Goal: Task Accomplishment & Management: Use online tool/utility

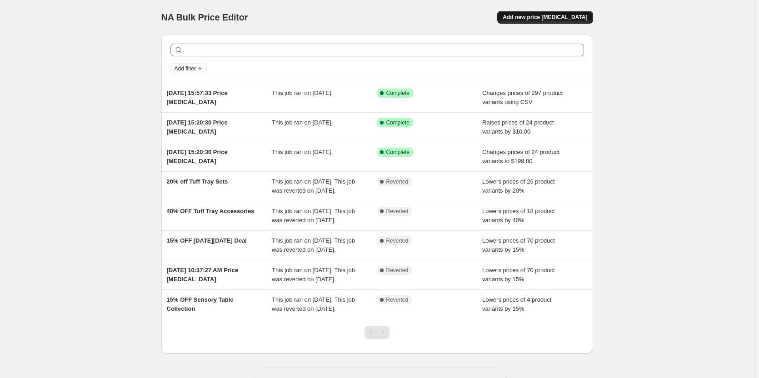
click at [561, 17] on span "Add new price [MEDICAL_DATA]" at bounding box center [545, 17] width 85 height 7
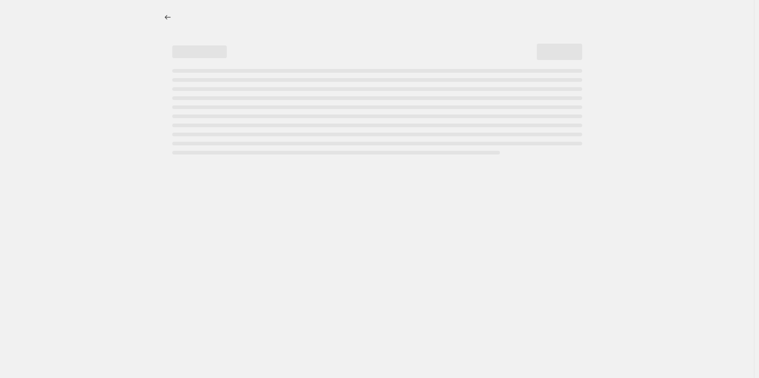
select select "percentage"
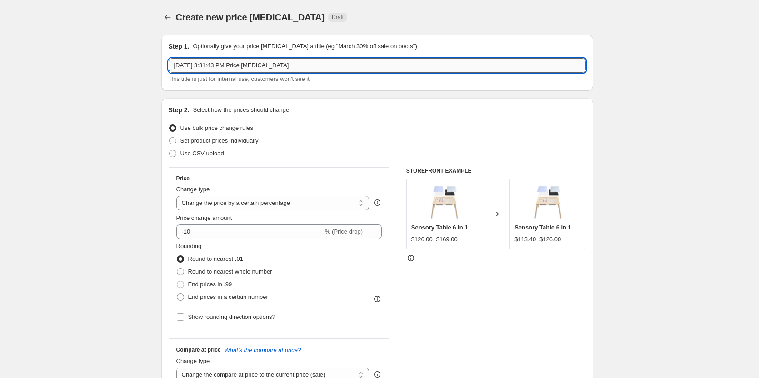
click at [357, 59] on input "Aug 25, 2025, 3:31:43 PM Price change job" at bounding box center [377, 65] width 417 height 15
type input "[DATE] promotion [DATE]"
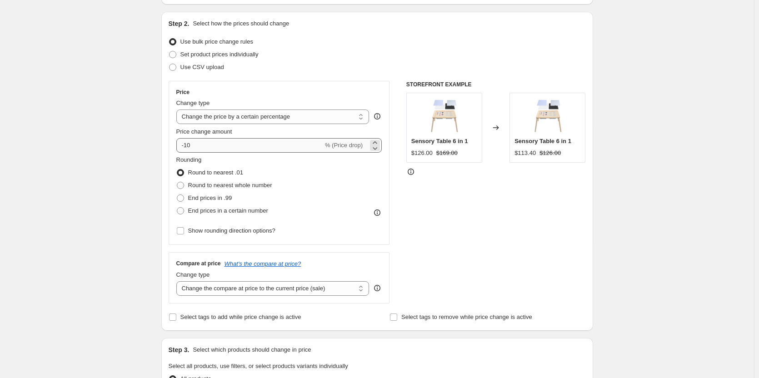
scroll to position [91, 0]
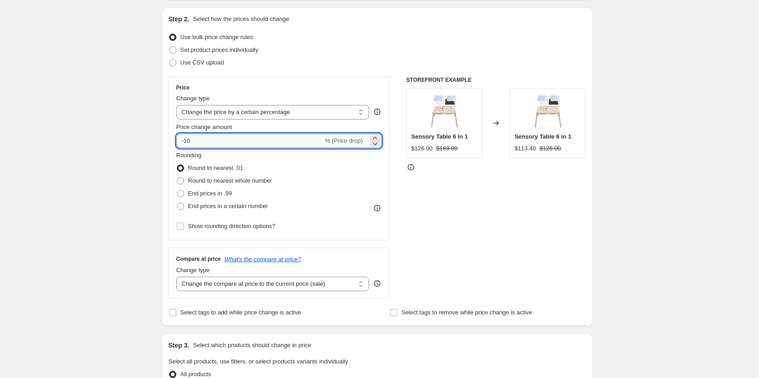
click at [261, 140] on input "-10" at bounding box center [249, 141] width 147 height 15
type input "-1"
type input "-20"
click at [91, 159] on div "Create new price change job. This page is ready Create new price change job Dra…" at bounding box center [377, 363] width 754 height 908
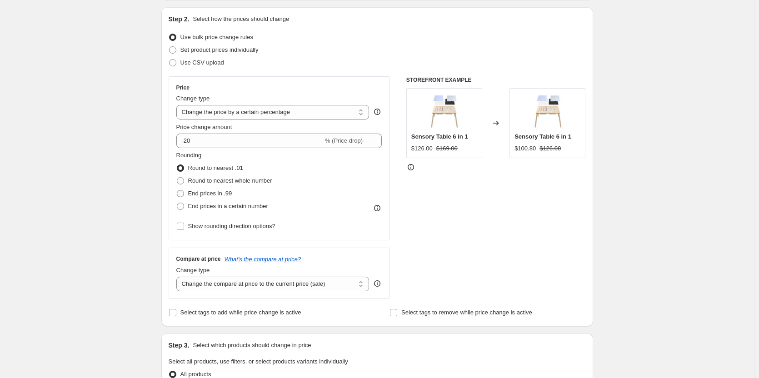
click at [206, 193] on span "End prices in .99" at bounding box center [210, 193] width 44 height 7
click at [177, 190] on input "End prices in .99" at bounding box center [177, 190] width 0 height 0
radio input "true"
click at [222, 169] on span "Round to nearest .01" at bounding box center [215, 168] width 55 height 7
click at [177, 165] on input "Round to nearest .01" at bounding box center [177, 165] width 0 height 0
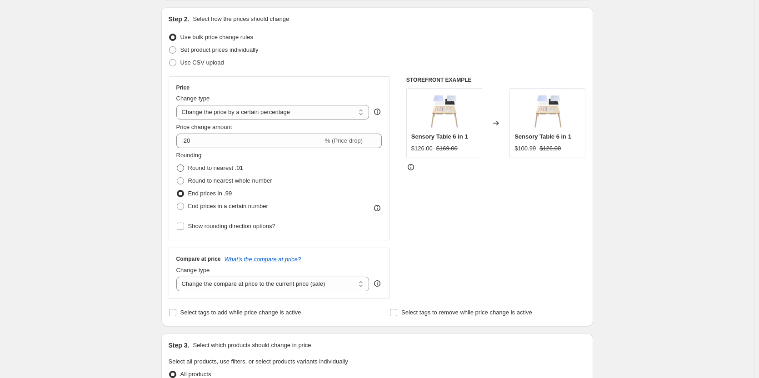
radio input "true"
click at [327, 111] on select "Change the price to a certain amount Change the price by a certain amount Chang…" at bounding box center [272, 112] width 193 height 15
click at [378, 112] on icon at bounding box center [377, 111] width 9 height 9
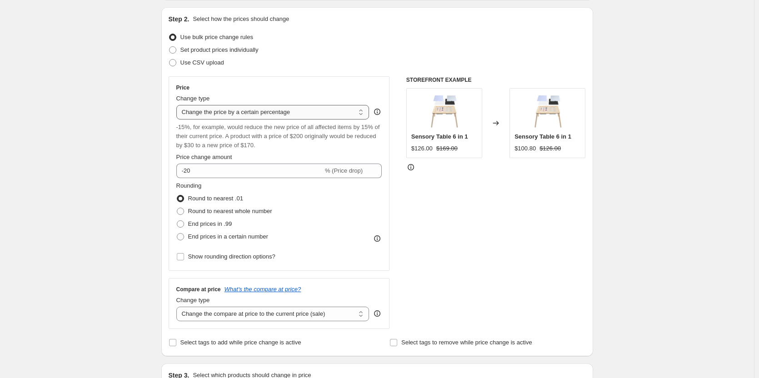
click at [360, 116] on select "Change the price to a certain amount Change the price by a certain amount Chang…" at bounding box center [272, 112] width 193 height 15
select select "bcap"
click at [178, 105] on select "Change the price to a certain amount Change the price by a certain amount Chang…" at bounding box center [272, 112] width 193 height 15
type input "-12.00"
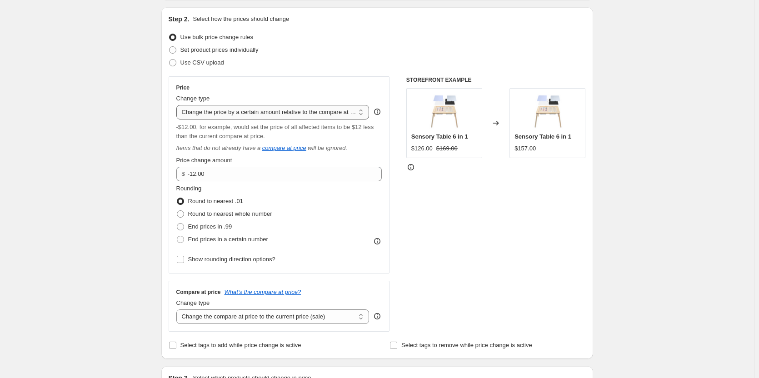
click at [349, 109] on select "Change the price to a certain amount Change the price by a certain amount Chang…" at bounding box center [272, 112] width 193 height 15
select select "pc"
type input "50"
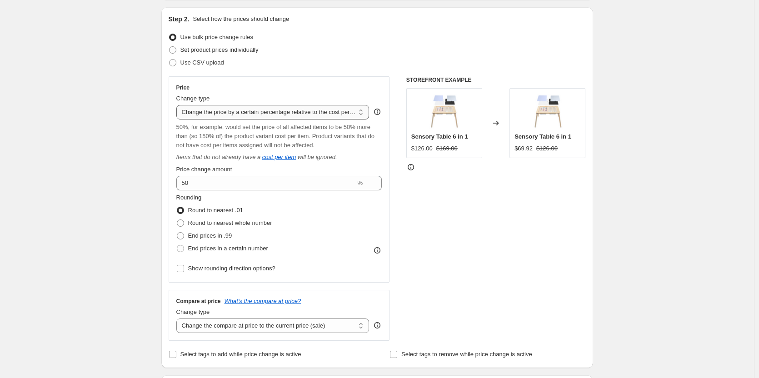
click at [358, 116] on select "Change the price to a certain amount Change the price by a certain amount Chang…" at bounding box center [272, 112] width 193 height 15
select select "pcap"
click at [178, 105] on select "Change the price to a certain amount Change the price by a certain amount Chang…" at bounding box center [272, 112] width 193 height 15
type input "-20"
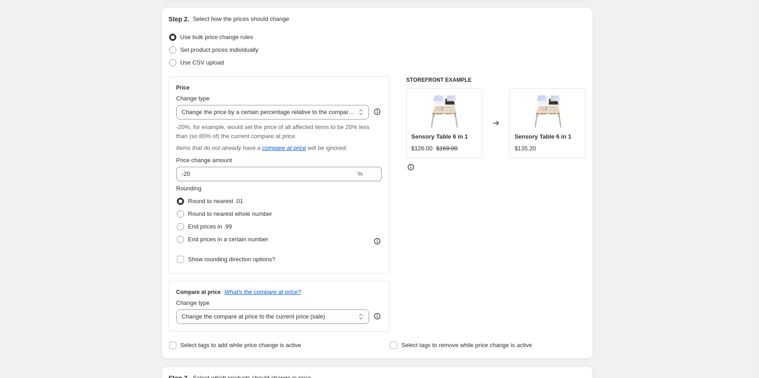
click at [452, 167] on div at bounding box center [496, 167] width 180 height 9
drag, startPoint x: 413, startPoint y: 149, endPoint x: 490, endPoint y: 144, distance: 77.4
click at [474, 144] on div "Sensory Table 6 in 1 $126.00 $169.00" at bounding box center [444, 123] width 76 height 70
drag, startPoint x: 549, startPoint y: 148, endPoint x: 513, endPoint y: 155, distance: 36.6
click at [513, 155] on div "Sensory Table 6 in 1 $135.20" at bounding box center [547, 123] width 76 height 70
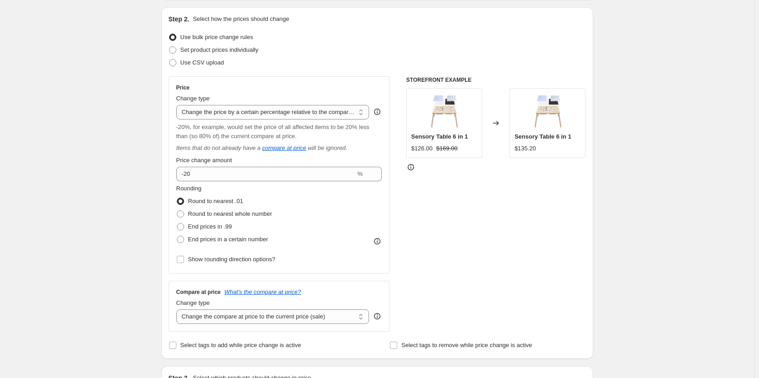
click at [515, 167] on div at bounding box center [496, 167] width 180 height 9
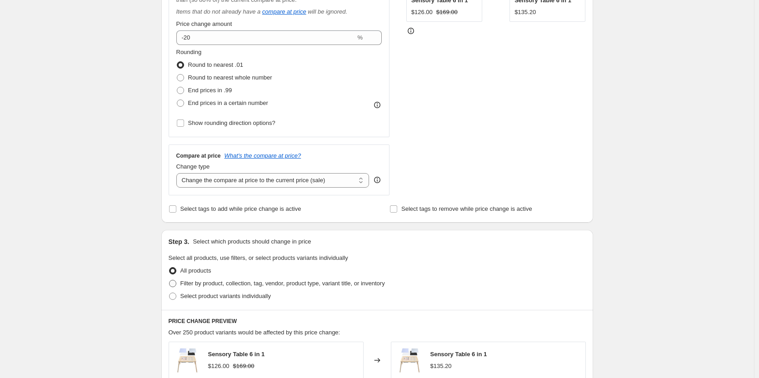
scroll to position [273, 0]
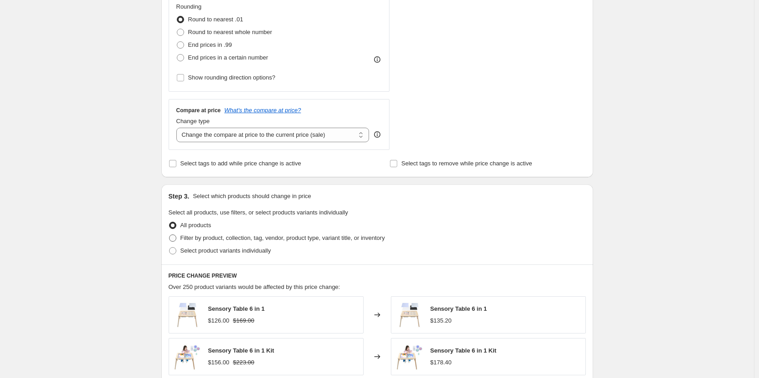
click at [266, 238] on span "Filter by product, collection, tag, vendor, product type, variant title, or inv…" at bounding box center [282, 237] width 205 height 7
click at [170, 235] on input "Filter by product, collection, tag, vendor, product type, variant title, or inv…" at bounding box center [169, 234] width 0 height 0
radio input "true"
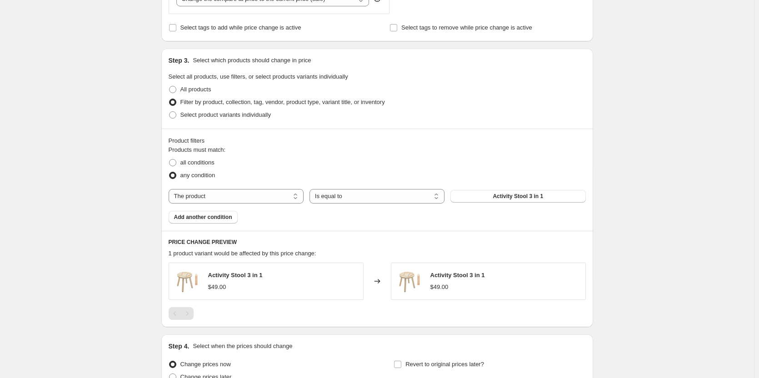
scroll to position [409, 0]
click at [266, 204] on div "Products must match: all conditions any condition The product The product's col…" at bounding box center [377, 184] width 417 height 78
click at [268, 198] on select "The product The product's collection The product's tag The product's vendor The…" at bounding box center [236, 196] width 135 height 15
select select "collection"
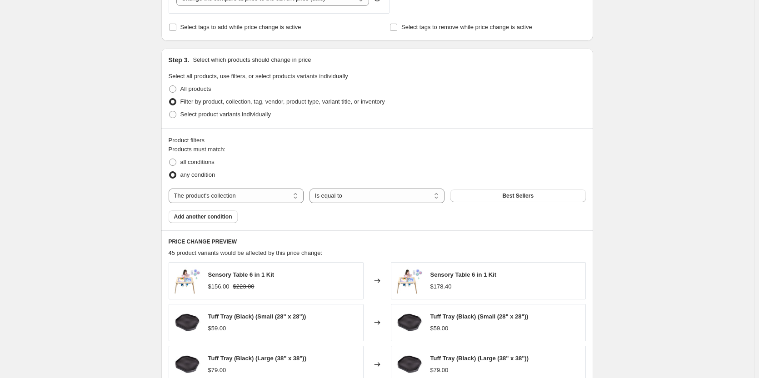
click at [490, 189] on div "The product The product's collection The product's tag The product's vendor The…" at bounding box center [377, 196] width 417 height 15
click at [485, 194] on button "Best Sellers" at bounding box center [517, 196] width 135 height 13
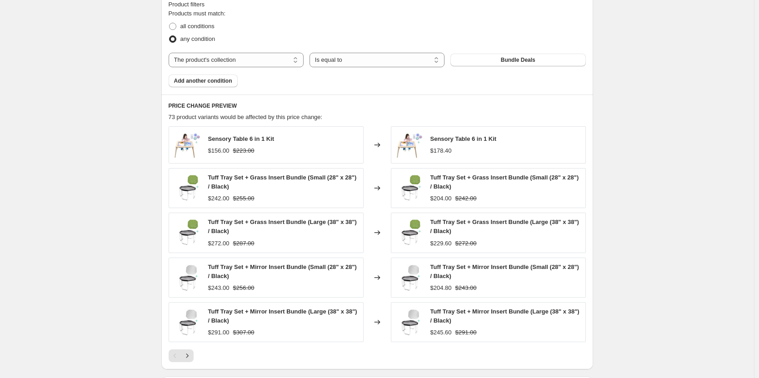
scroll to position [545, 0]
drag, startPoint x: 264, startPoint y: 199, endPoint x: 214, endPoint y: 200, distance: 50.5
click at [214, 200] on div "$242.00 $255.00" at bounding box center [283, 198] width 150 height 9
click at [192, 356] on icon "Next" at bounding box center [187, 355] width 9 height 9
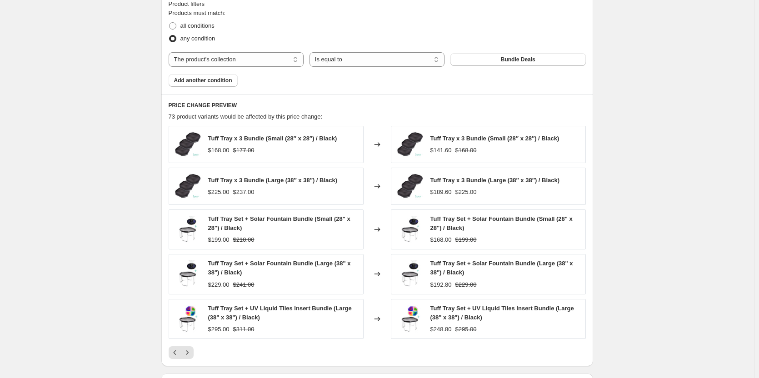
click at [197, 354] on div at bounding box center [377, 352] width 417 height 13
click at [192, 354] on icon "Next" at bounding box center [187, 352] width 9 height 9
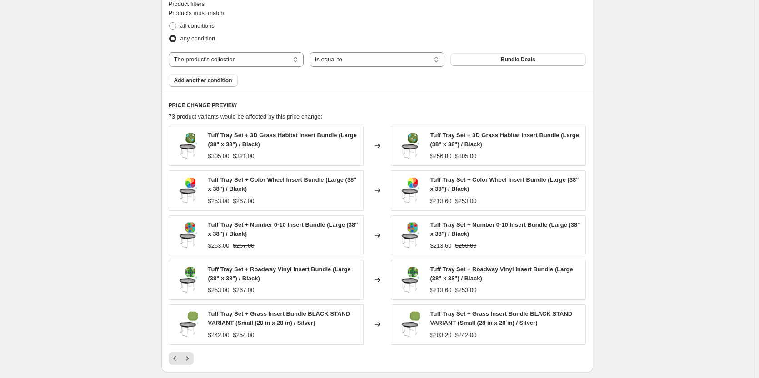
click at [185, 358] on icon "Next" at bounding box center [187, 358] width 9 height 9
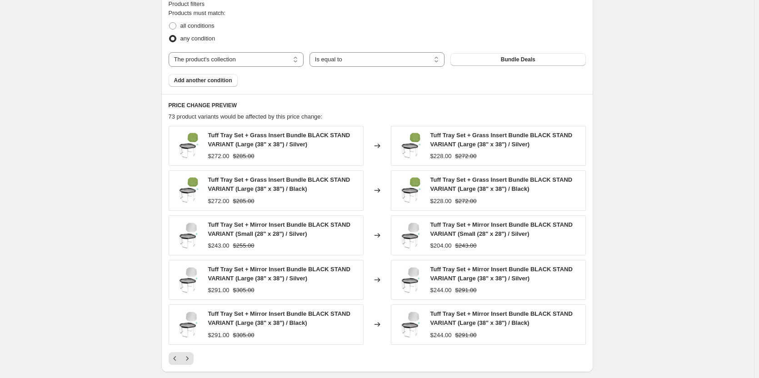
click at [185, 359] on icon "Next" at bounding box center [187, 358] width 9 height 9
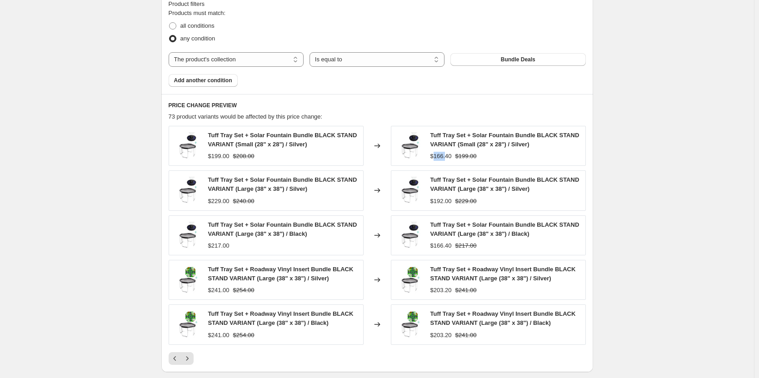
drag, startPoint x: 434, startPoint y: 155, endPoint x: 450, endPoint y: 159, distance: 16.2
click at [450, 159] on div "$166.40" at bounding box center [440, 156] width 21 height 9
click at [172, 354] on button "Previous" at bounding box center [175, 358] width 13 height 13
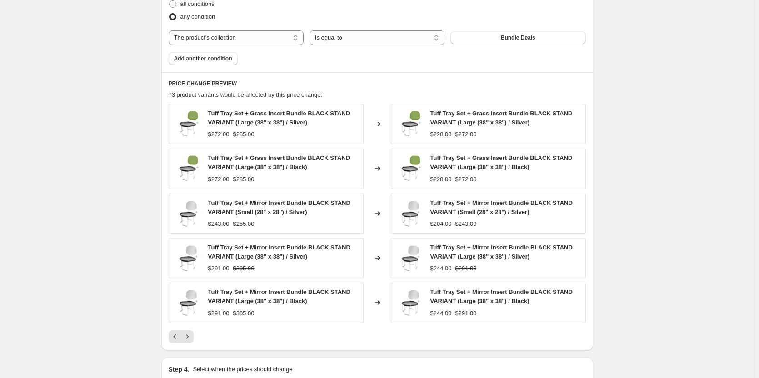
scroll to position [591, 0]
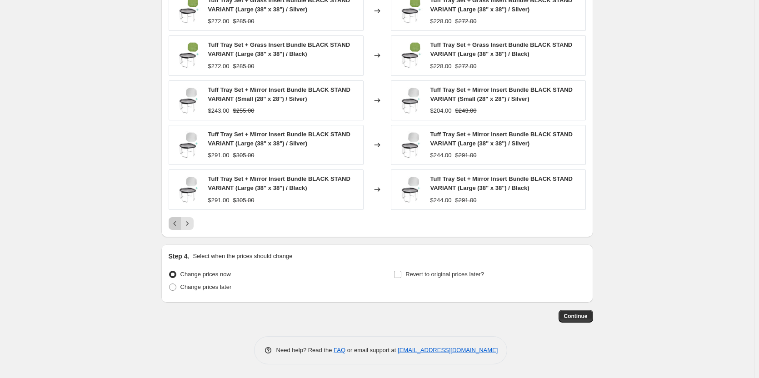
click at [174, 224] on icon "Previous" at bounding box center [174, 223] width 9 height 9
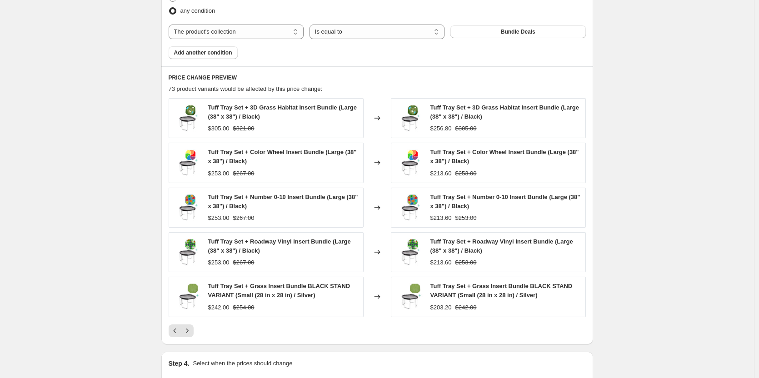
scroll to position [635, 0]
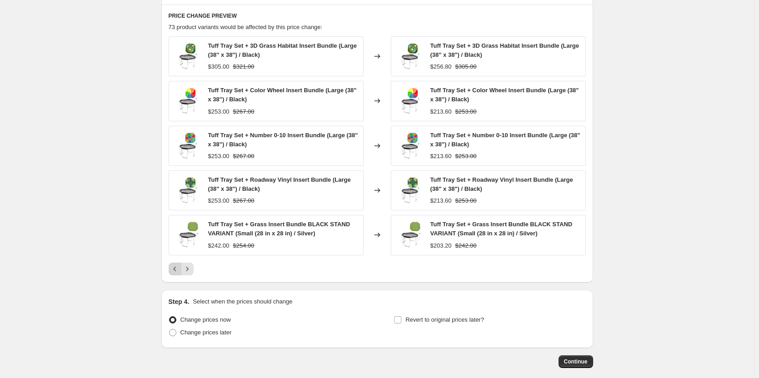
click at [178, 273] on icon "Previous" at bounding box center [174, 268] width 9 height 9
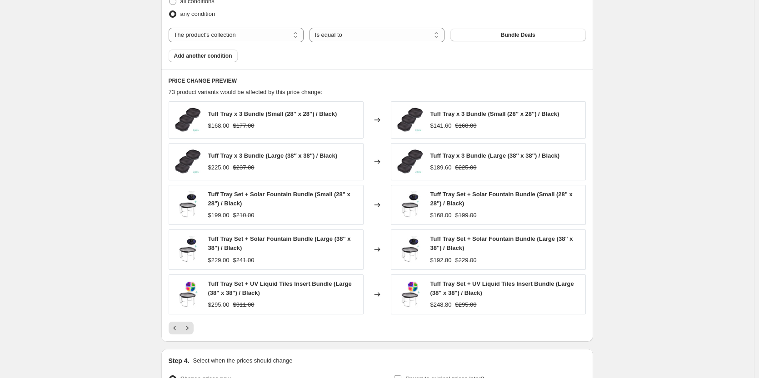
scroll to position [589, 0]
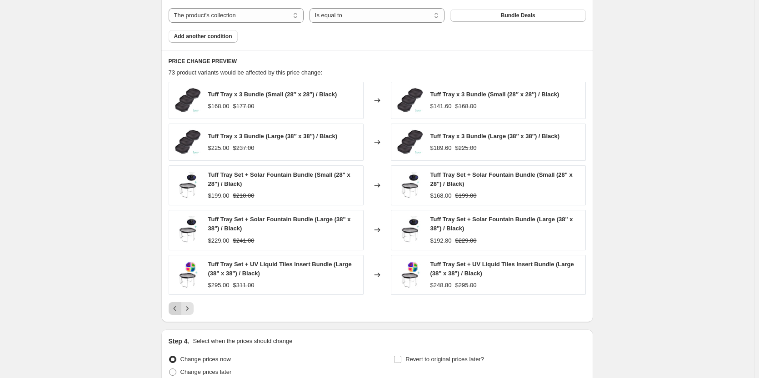
click at [175, 304] on icon "Previous" at bounding box center [174, 308] width 9 height 9
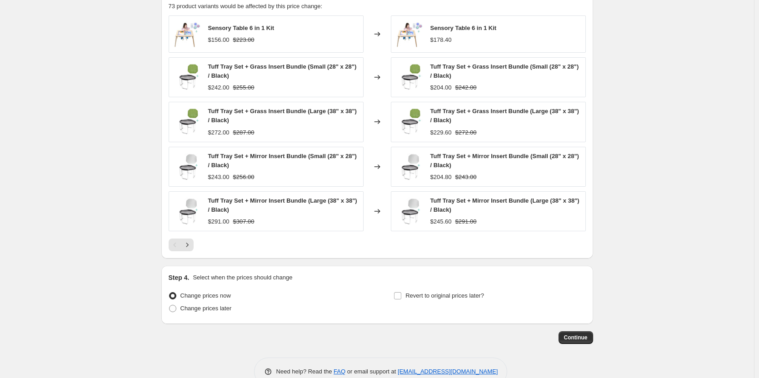
scroll to position [677, 0]
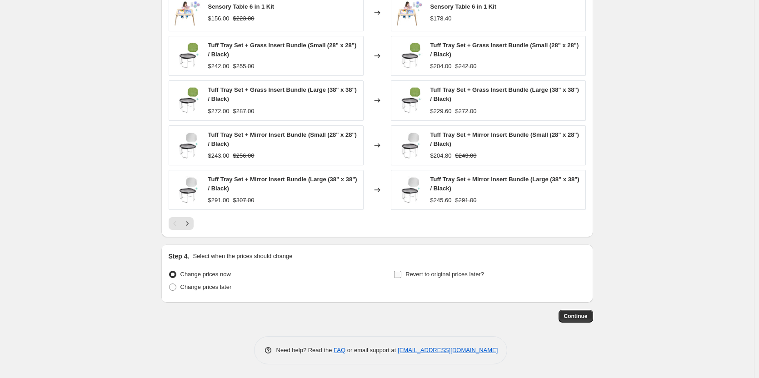
click at [427, 275] on span "Revert to original prices later?" at bounding box center [444, 274] width 79 height 7
click at [401, 275] on input "Revert to original prices later?" at bounding box center [397, 274] width 7 height 7
checkbox input "true"
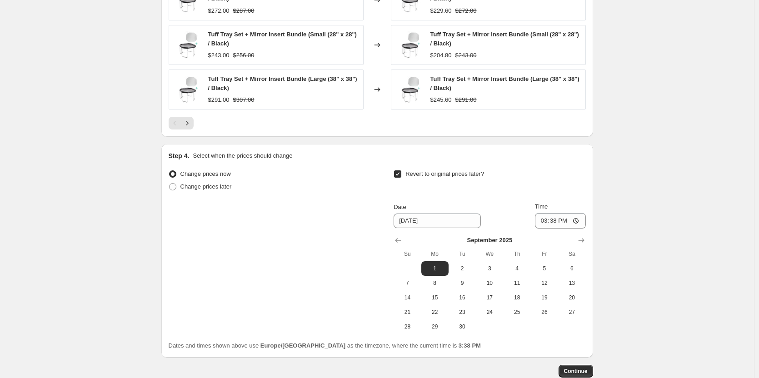
scroll to position [833, 0]
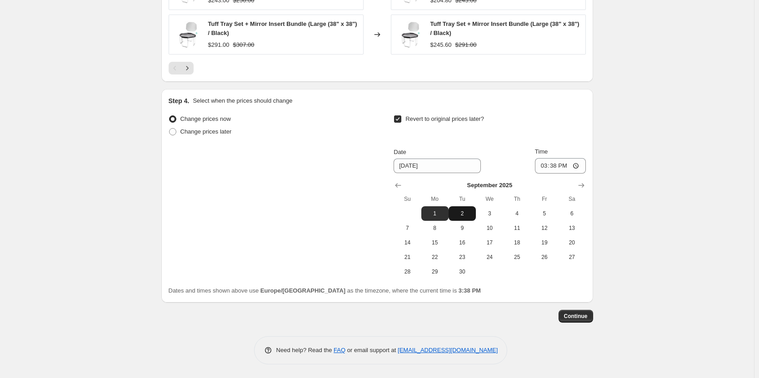
click at [468, 213] on span "2" at bounding box center [462, 213] width 20 height 7
type input "[DATE]"
click at [565, 165] on input "15:38" at bounding box center [560, 165] width 51 height 15
click at [552, 166] on input "15:38" at bounding box center [560, 165] width 51 height 15
type input "23:59"
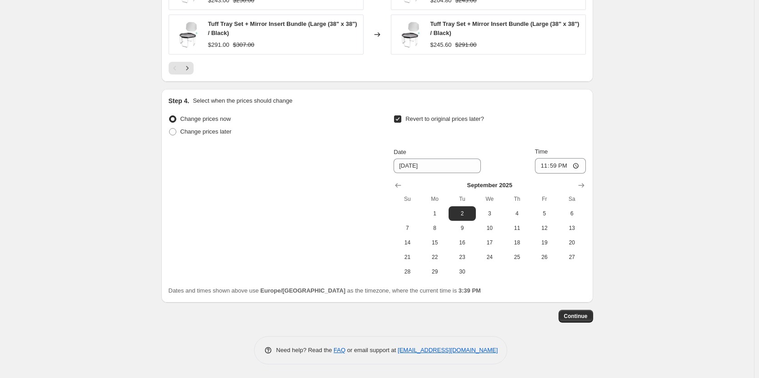
click at [434, 170] on input "[DATE]" at bounding box center [437, 166] width 87 height 15
click at [406, 151] on span "Date" at bounding box center [400, 152] width 12 height 7
click at [408, 159] on input "[DATE]" at bounding box center [437, 166] width 87 height 15
click at [404, 165] on input "[DATE]" at bounding box center [437, 166] width 87 height 15
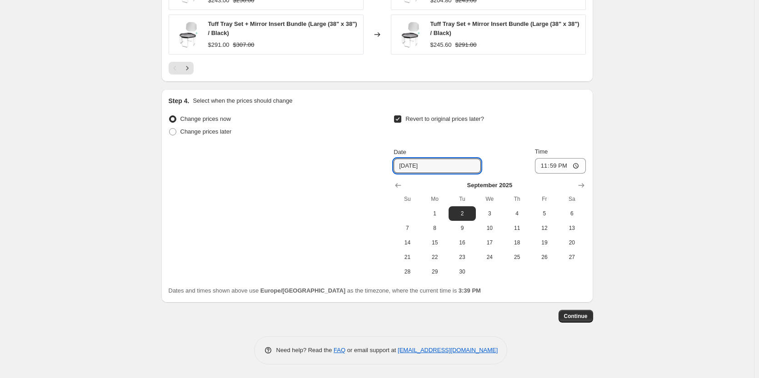
click at [574, 318] on span "Continue" at bounding box center [576, 316] width 24 height 7
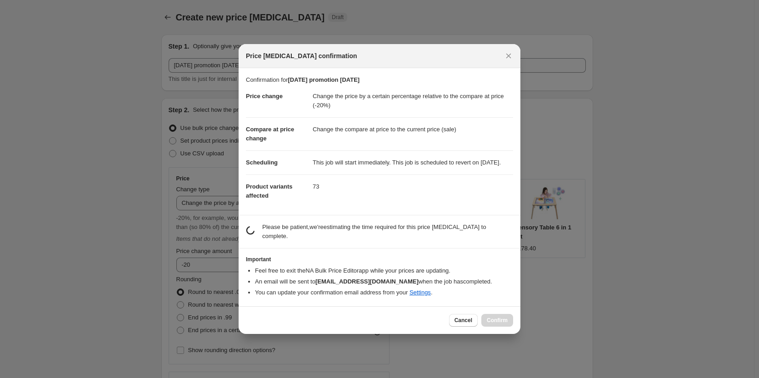
scroll to position [0, 0]
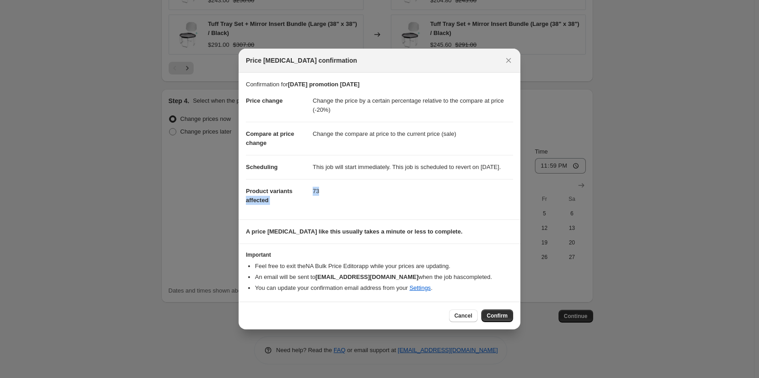
drag, startPoint x: 312, startPoint y: 196, endPoint x: 324, endPoint y: 195, distance: 12.3
click at [324, 195] on dl "Price change Change the price by a certain percentage relative to the compare a…" at bounding box center [379, 150] width 267 height 123
click at [513, 49] on div "Price [MEDICAL_DATA] confirmation" at bounding box center [380, 61] width 282 height 24
click at [510, 56] on icon "Close" at bounding box center [508, 60] width 9 height 9
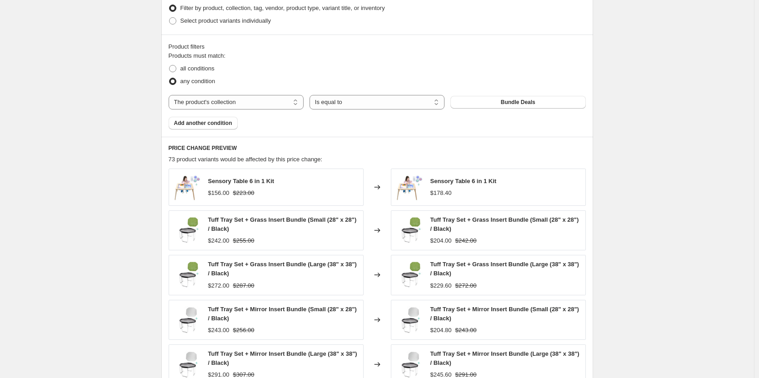
scroll to position [605, 0]
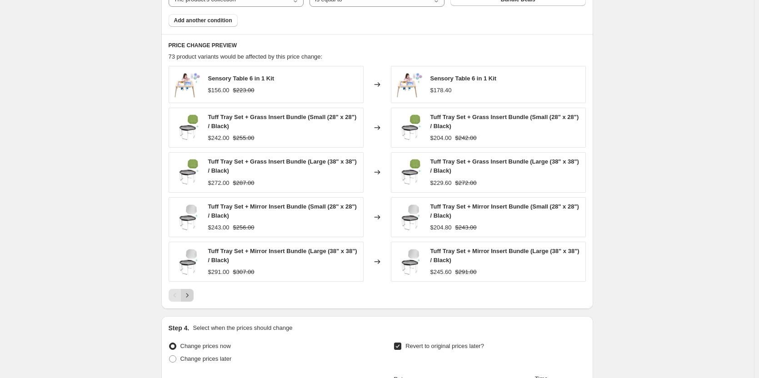
click at [192, 297] on icon "Next" at bounding box center [187, 295] width 9 height 9
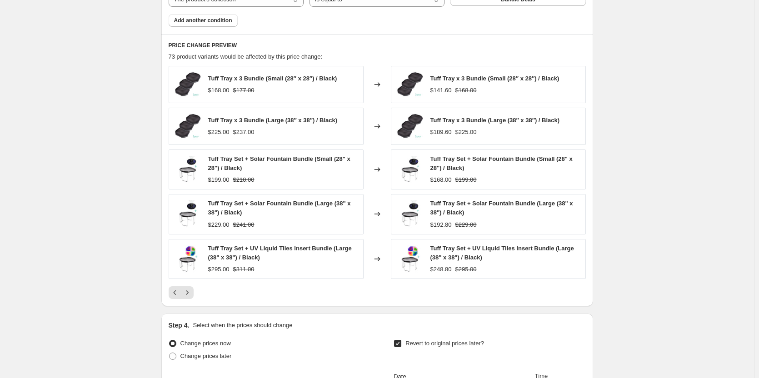
click at [192, 298] on button "Next" at bounding box center [187, 292] width 13 height 13
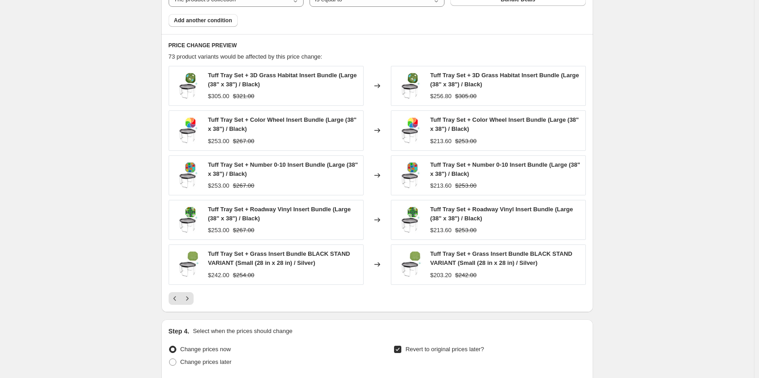
click at [192, 298] on icon "Next" at bounding box center [187, 298] width 9 height 9
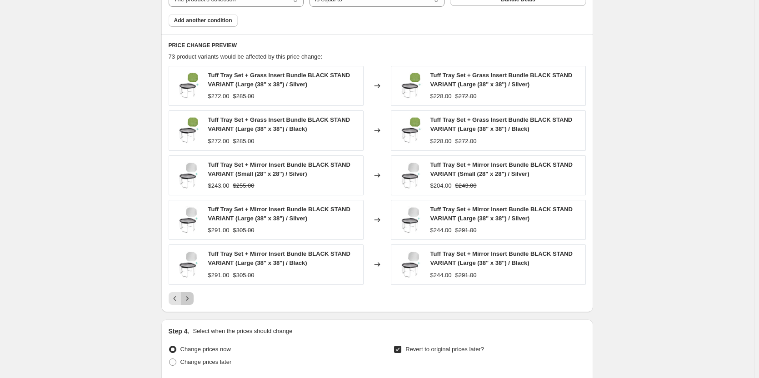
click at [192, 298] on icon "Next" at bounding box center [187, 298] width 9 height 9
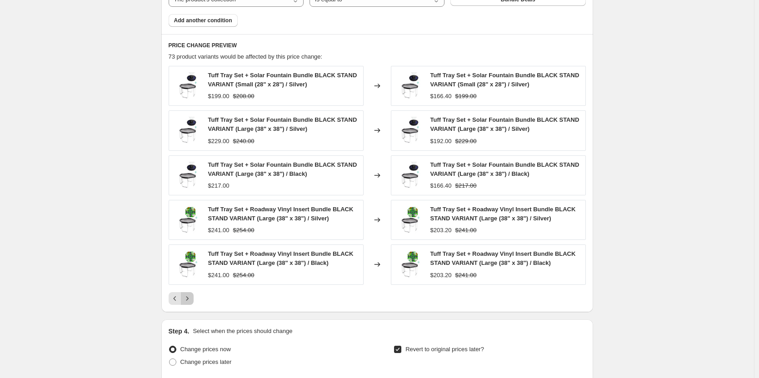
click at [192, 298] on icon "Next" at bounding box center [187, 298] width 9 height 9
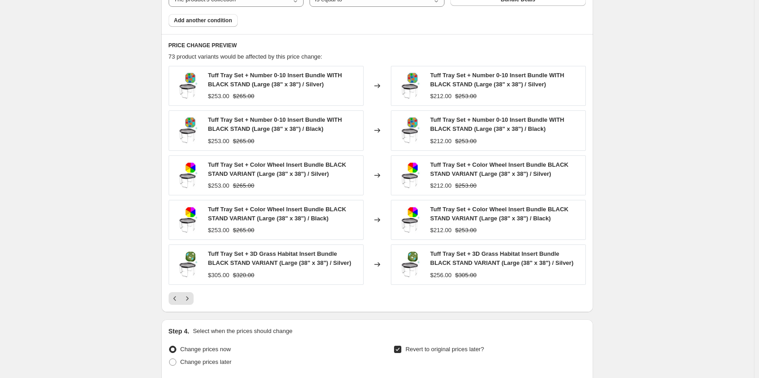
click at [192, 298] on icon "Next" at bounding box center [187, 298] width 9 height 9
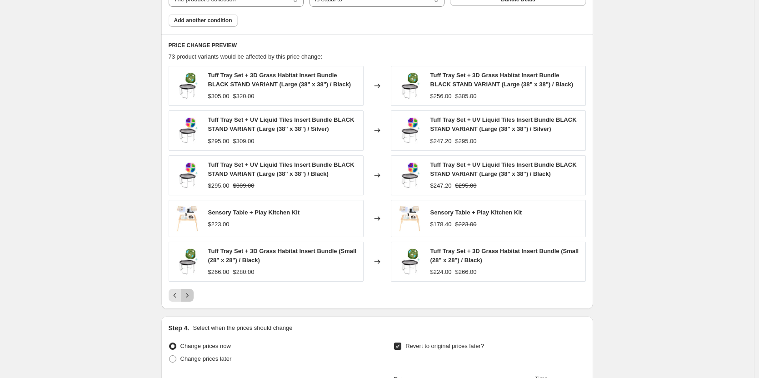
click at [192, 298] on icon "Next" at bounding box center [187, 295] width 9 height 9
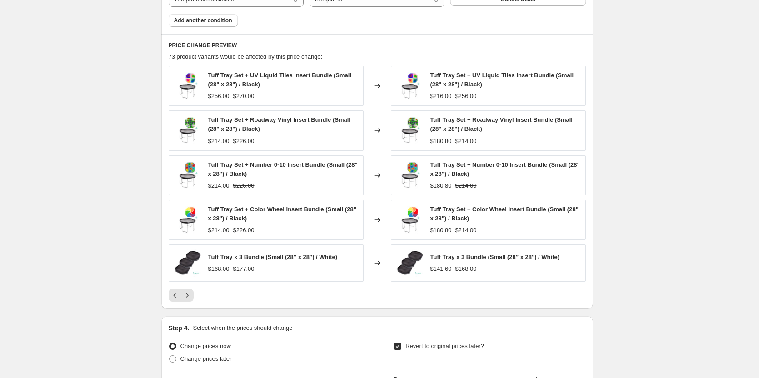
click at [192, 298] on icon "Next" at bounding box center [187, 295] width 9 height 9
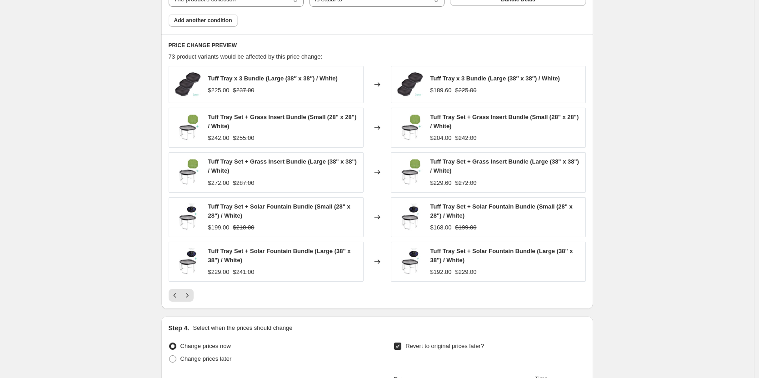
click at [192, 298] on icon "Next" at bounding box center [187, 295] width 9 height 9
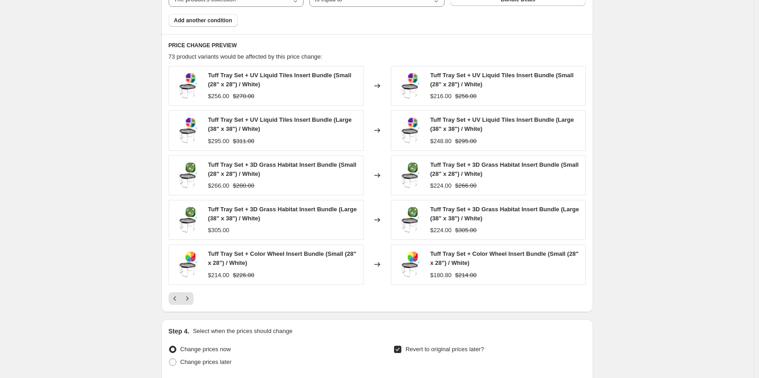
click at [192, 298] on icon "Next" at bounding box center [187, 298] width 9 height 9
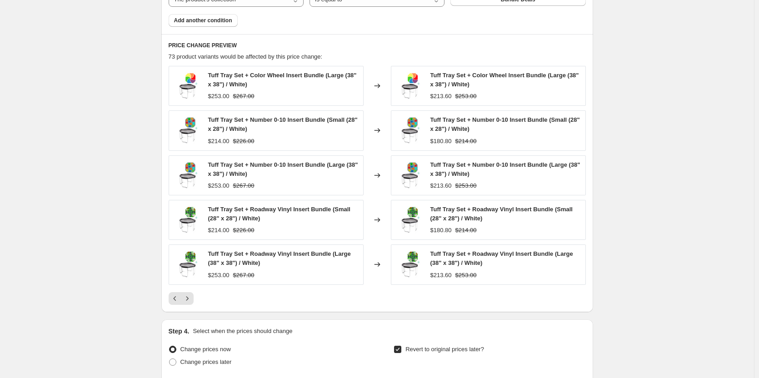
click at [192, 298] on icon "Next" at bounding box center [187, 298] width 9 height 9
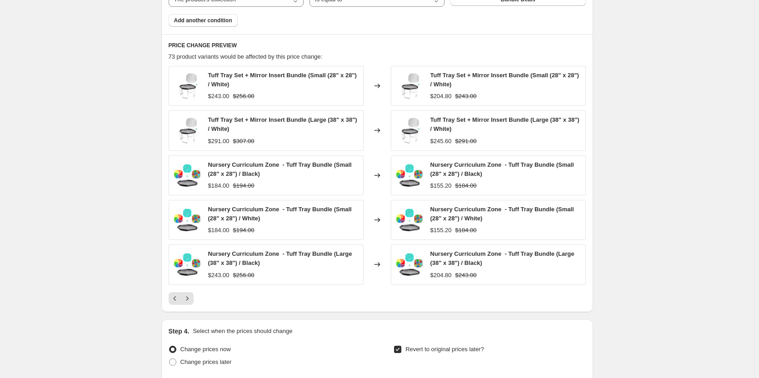
click at [192, 298] on icon "Next" at bounding box center [187, 298] width 9 height 9
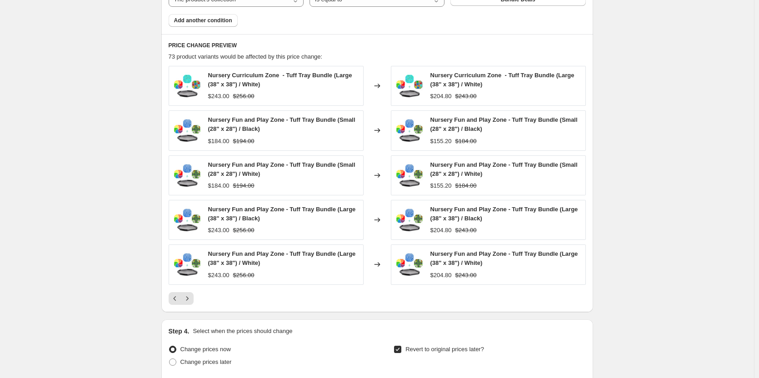
click at [192, 298] on icon "Next" at bounding box center [187, 298] width 9 height 9
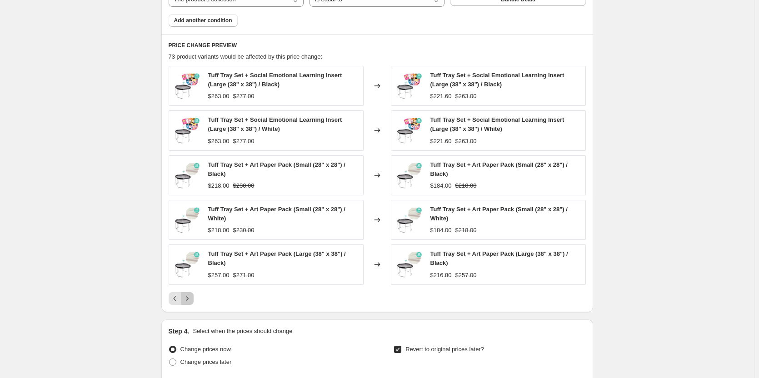
click at [192, 298] on icon "Next" at bounding box center [187, 298] width 9 height 9
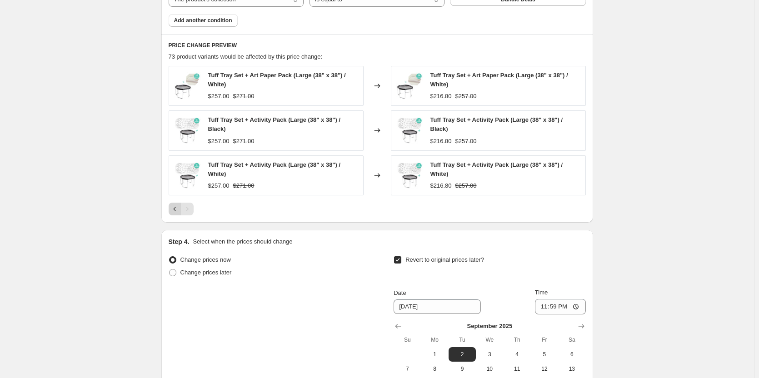
click at [175, 209] on icon "Previous" at bounding box center [174, 209] width 9 height 9
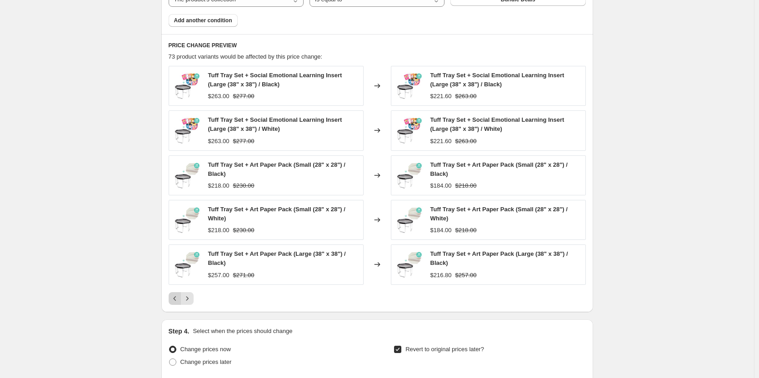
click at [180, 304] on button "Previous" at bounding box center [175, 298] width 13 height 13
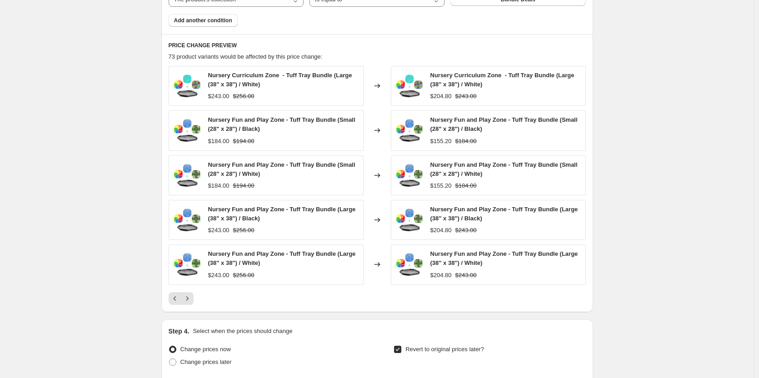
scroll to position [836, 0]
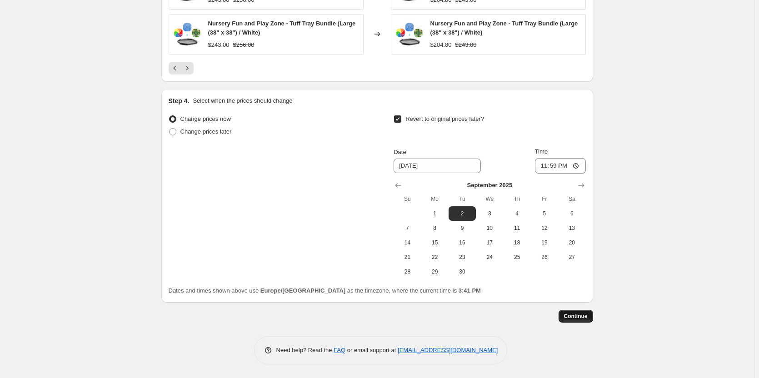
click at [577, 314] on span "Continue" at bounding box center [576, 316] width 24 height 7
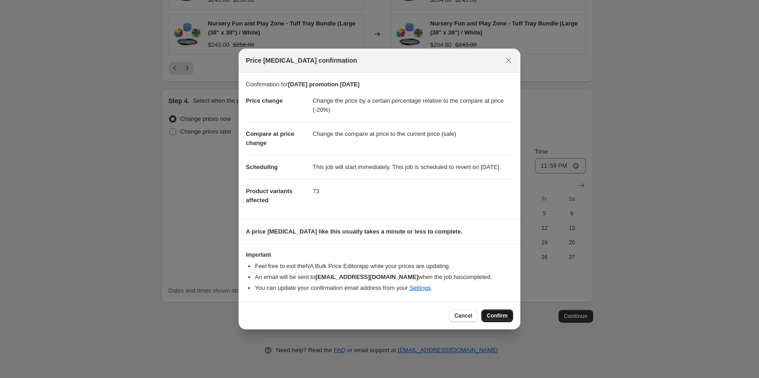
click at [499, 319] on span "Confirm" at bounding box center [497, 315] width 21 height 7
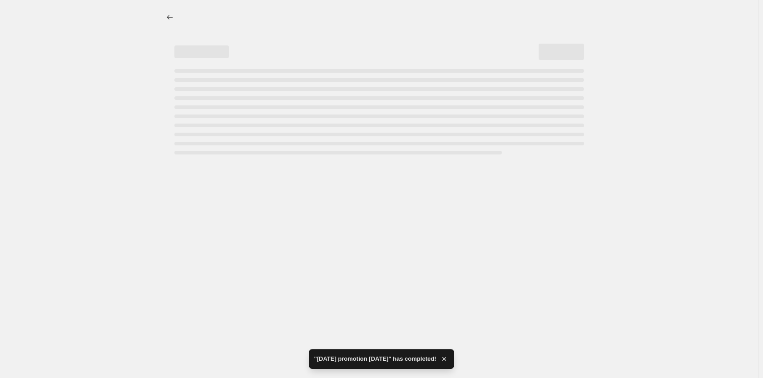
select select "pcap"
select select "collection"
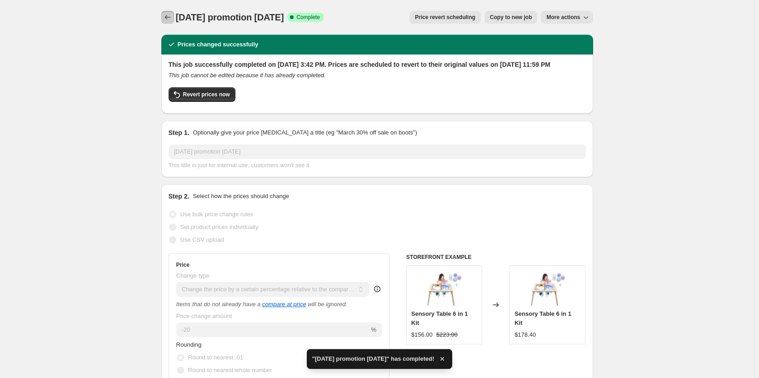
click at [174, 18] on button "Price change jobs" at bounding box center [167, 17] width 13 height 13
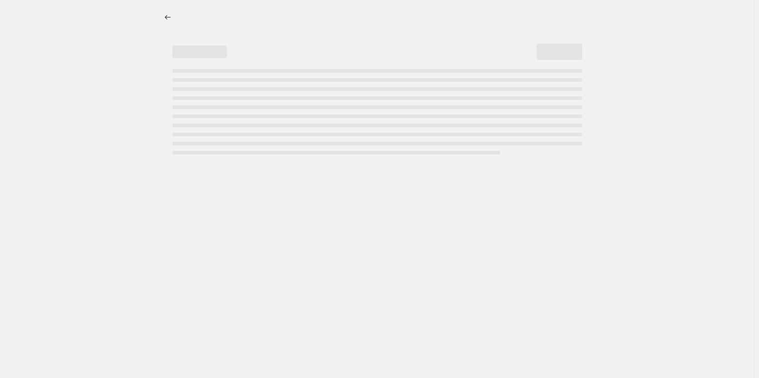
select select "percentage"
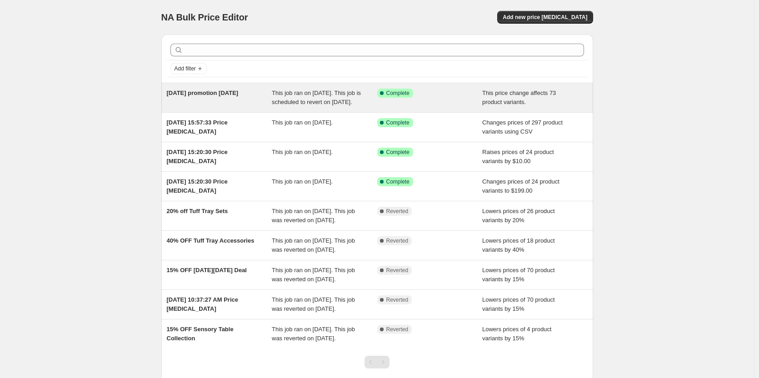
click at [204, 92] on span "[DATE] promotion [DATE]" at bounding box center [203, 93] width 72 height 7
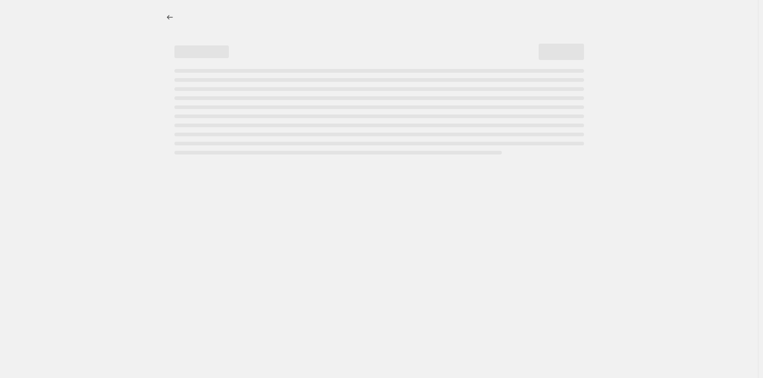
select select "pcap"
select select "collection"
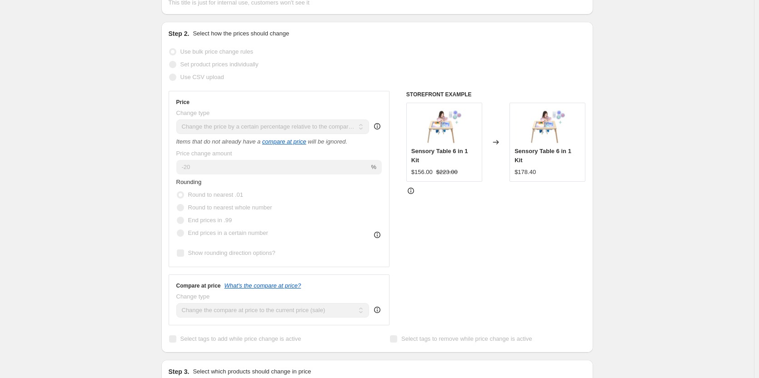
scroll to position [182, 0]
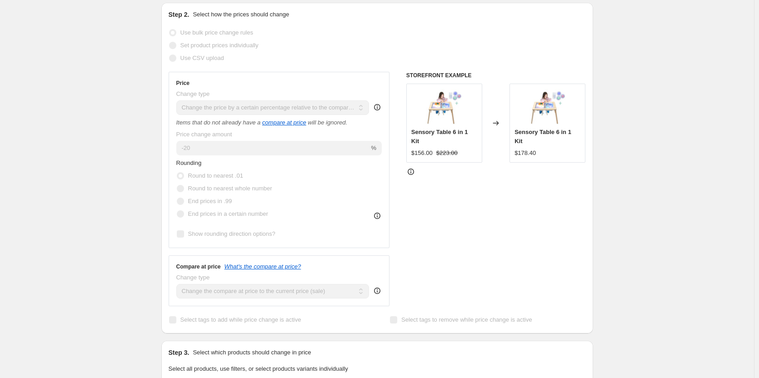
click at [378, 294] on icon at bounding box center [377, 291] width 6 height 6
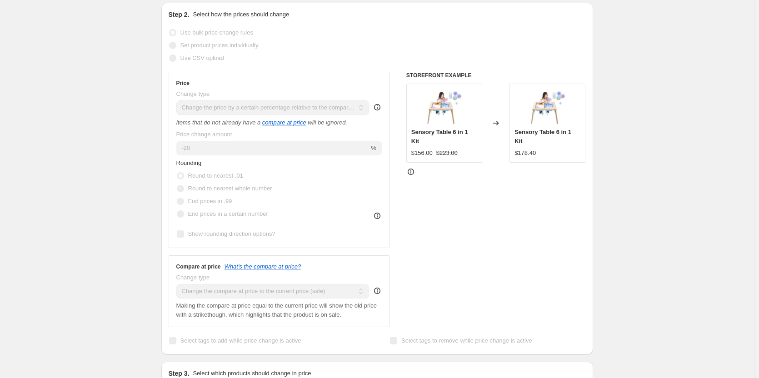
click at [378, 295] on icon at bounding box center [377, 290] width 9 height 9
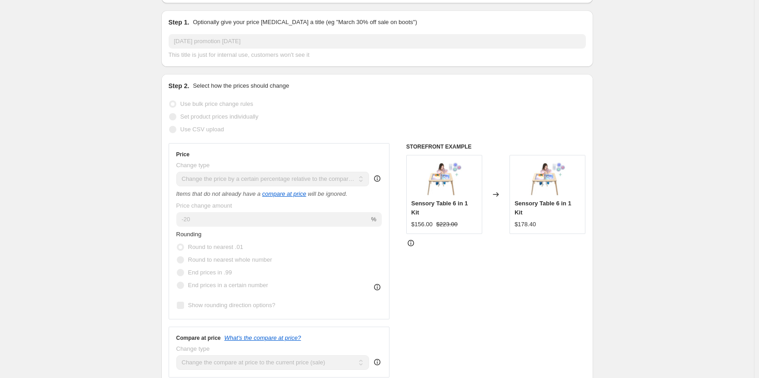
scroll to position [0, 0]
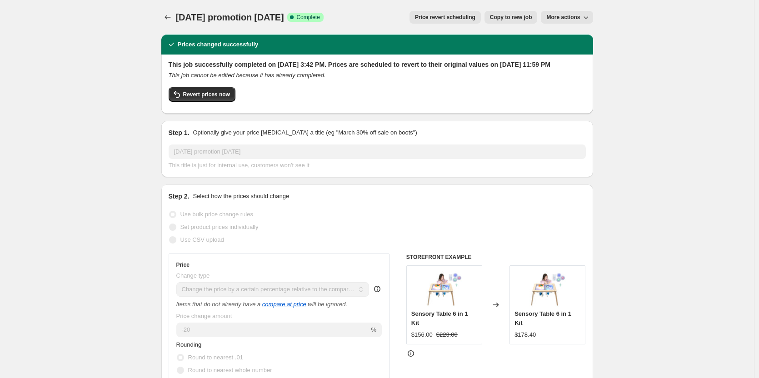
click at [215, 106] on div "Revert prices now" at bounding box center [377, 96] width 417 height 19
click at [215, 102] on button "Revert prices now" at bounding box center [202, 94] width 67 height 15
checkbox input "false"
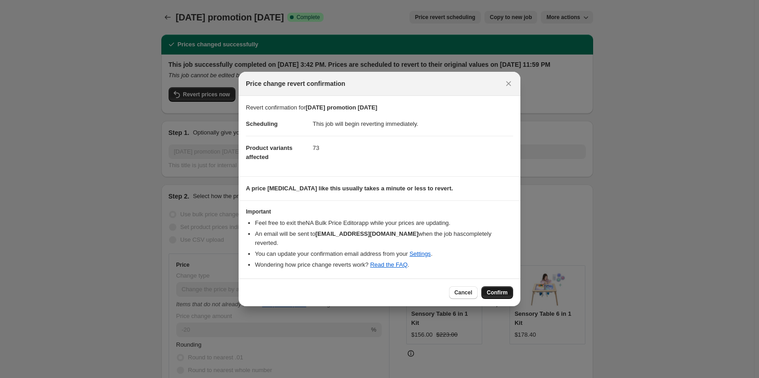
click at [491, 298] on button "Confirm" at bounding box center [497, 292] width 32 height 13
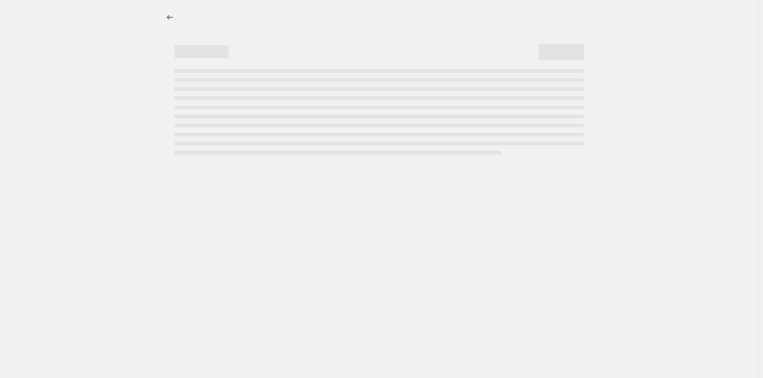
select select "pcap"
select select "collection"
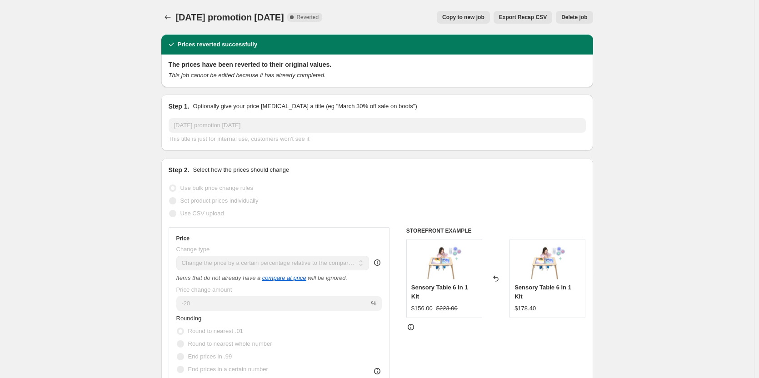
click at [466, 22] on button "Copy to new job" at bounding box center [463, 17] width 53 height 13
select select "pcap"
select select "collection"
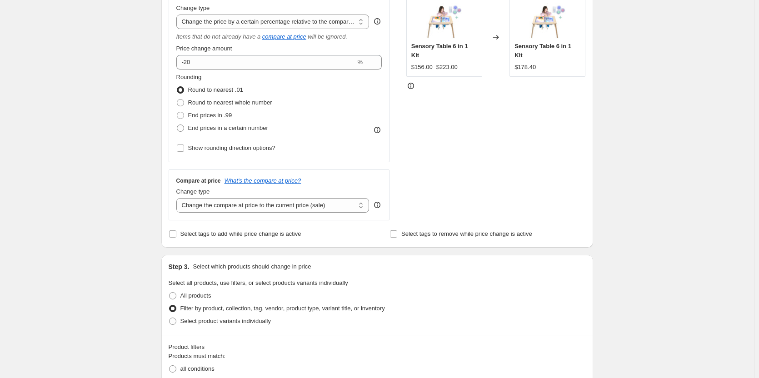
scroll to position [182, 0]
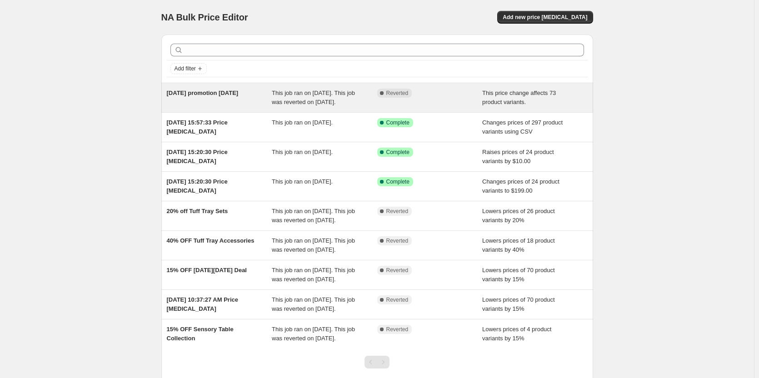
click at [239, 92] on span "[DATE] promotion [DATE]" at bounding box center [203, 93] width 72 height 7
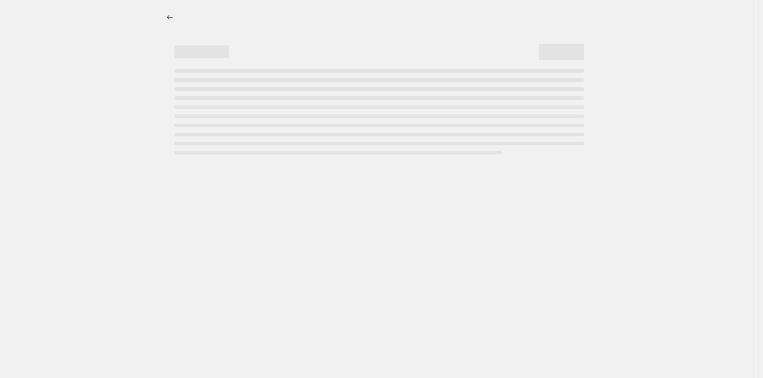
select select "pcap"
select select "collection"
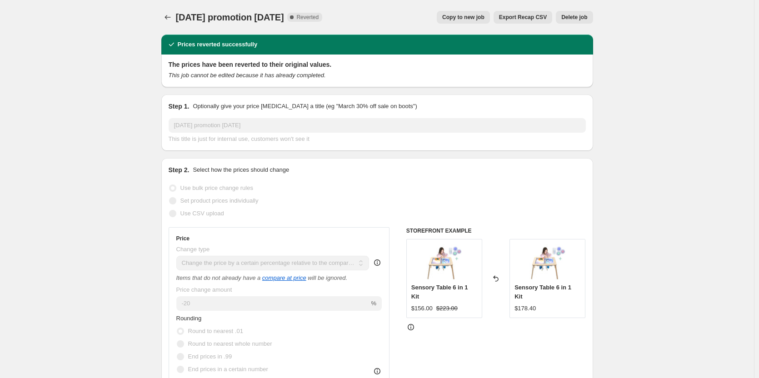
click at [472, 21] on button "Copy to new job" at bounding box center [463, 17] width 53 height 13
select select "pcap"
select select "collection"
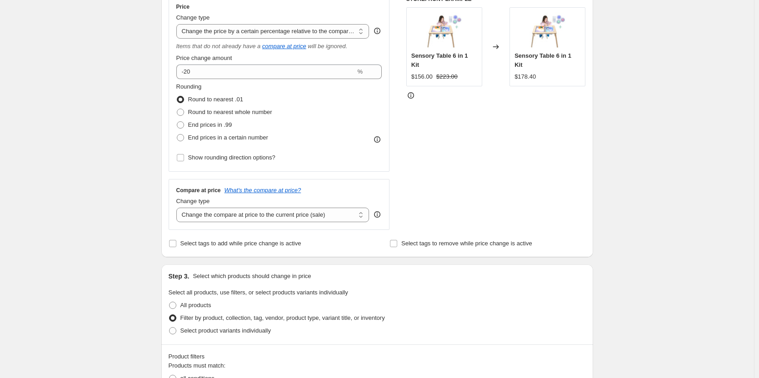
scroll to position [182, 0]
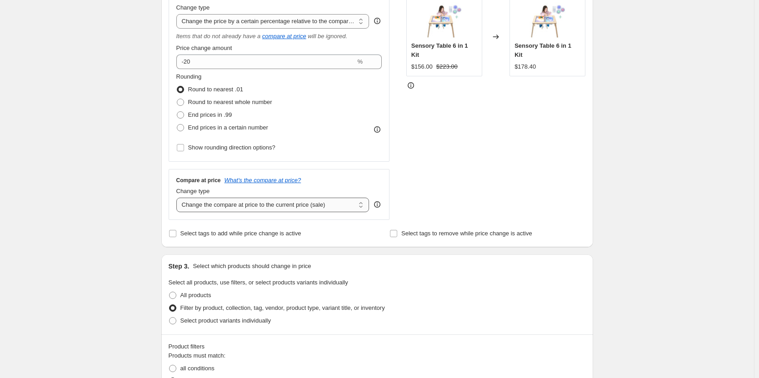
click at [285, 199] on select "Change the compare at price to the current price (sale) Change the compare at p…" at bounding box center [272, 205] width 193 height 15
click at [469, 183] on div "STOREFRONT EXAMPLE Sensory Table 6 in 1 Kit $156.00 $223.00 Changed to Sensory …" at bounding box center [496, 102] width 180 height 234
click at [345, 206] on select "Change the compare at price to the current price (sale) Change the compare at p…" at bounding box center [272, 205] width 193 height 15
select select "percentage"
click at [178, 198] on select "Change the compare at price to the current price (sale) Change the compare at p…" at bounding box center [272, 205] width 193 height 15
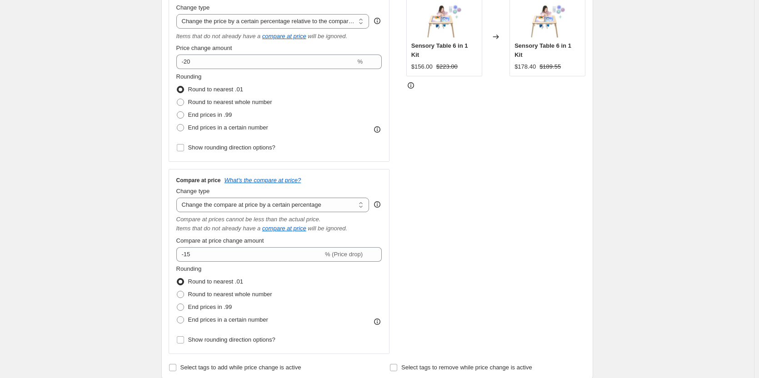
click at [535, 186] on div "STOREFRONT EXAMPLE Sensory Table 6 in 1 Kit $156.00 $223.00 Changed to Sensory …" at bounding box center [496, 169] width 180 height 369
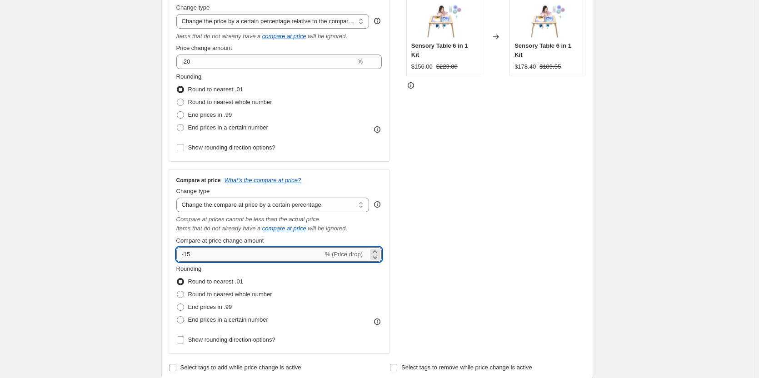
click at [300, 259] on input "-15" at bounding box center [249, 254] width 147 height 15
type input "-1"
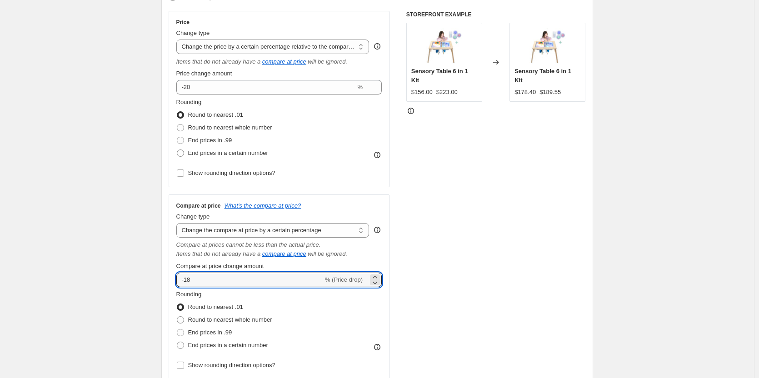
scroll to position [136, 0]
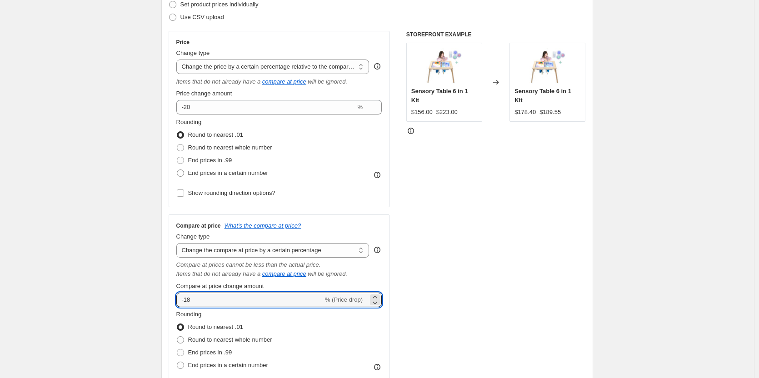
type input "-18"
click at [481, 188] on div "STOREFRONT EXAMPLE Sensory Table 6 in 1 Kit $156.00 $223.00 Changed to Sensory …" at bounding box center [496, 215] width 180 height 369
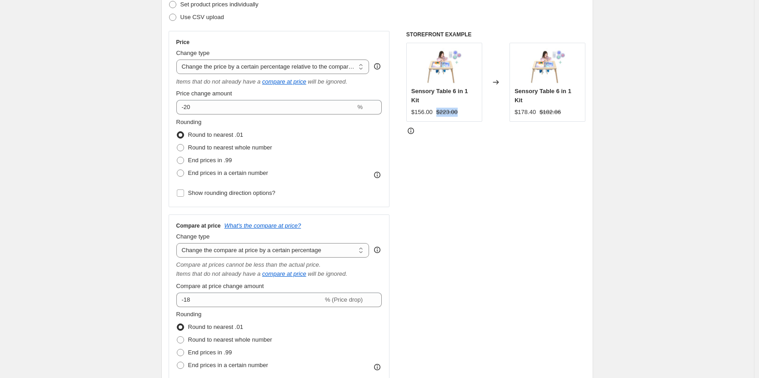
drag, startPoint x: 439, startPoint y: 111, endPoint x: 468, endPoint y: 108, distance: 28.8
click at [468, 108] on div "$156.00 $223.00" at bounding box center [444, 112] width 66 height 9
drag, startPoint x: 571, startPoint y: 111, endPoint x: 543, endPoint y: 118, distance: 28.4
click at [543, 118] on div "Sensory Table 6 in 1 Kit $178.40 $182.86" at bounding box center [547, 82] width 76 height 79
click at [325, 250] on select "Change the compare at price to the current price (sale) Change the compare at p…" at bounding box center [272, 250] width 193 height 15
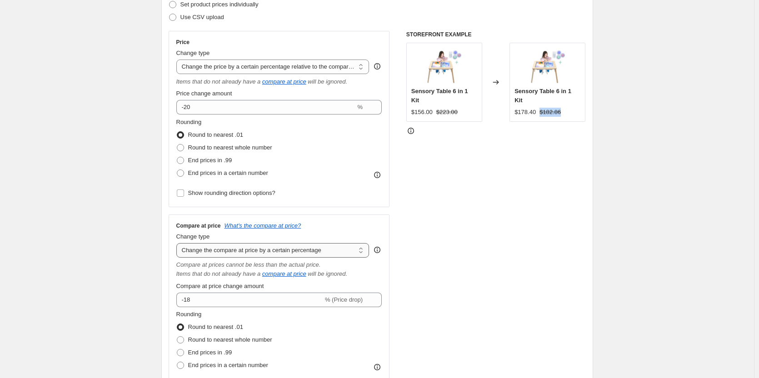
click at [325, 250] on select "Change the compare at price to the current price (sale) Change the compare at p…" at bounding box center [272, 250] width 193 height 15
click at [178, 243] on select "Change the compare at price to the current price (sale) Change the compare at p…" at bounding box center [272, 250] width 193 height 15
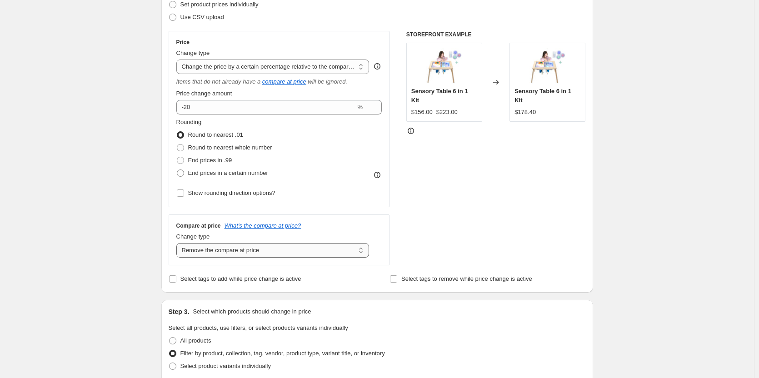
click at [284, 245] on select "Change the compare at price to the current price (sale) Change the compare at p…" at bounding box center [272, 250] width 193 height 15
click at [178, 243] on select "Change the compare at price to the current price (sale) Change the compare at p…" at bounding box center [272, 250] width 193 height 15
click at [470, 250] on div "STOREFRONT EXAMPLE Sensory Table 6 in 1 Kit $156.00 $223.00 Changed to Sensory …" at bounding box center [496, 148] width 180 height 234
click at [325, 252] on select "Change the compare at price to the current price (sale) Change the compare at p…" at bounding box center [272, 250] width 193 height 15
click at [178, 243] on select "Change the compare at price to the current price (sale) Change the compare at p…" at bounding box center [272, 250] width 193 height 15
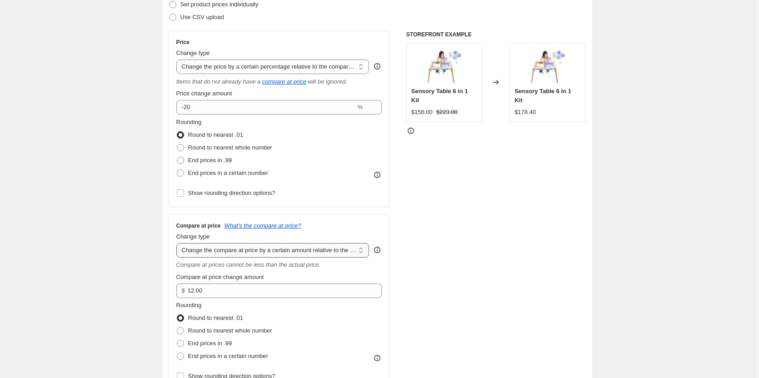
click at [313, 254] on select "Change the compare at price to the current price (sale) Change the compare at p…" at bounding box center [272, 250] width 193 height 15
select select "pp"
click at [178, 243] on select "Change the compare at price to the current price (sale) Change the compare at p…" at bounding box center [272, 250] width 193 height 15
type input "20"
click at [317, 247] on select "Change the compare at price to the current price (sale) Change the compare at p…" at bounding box center [272, 250] width 193 height 15
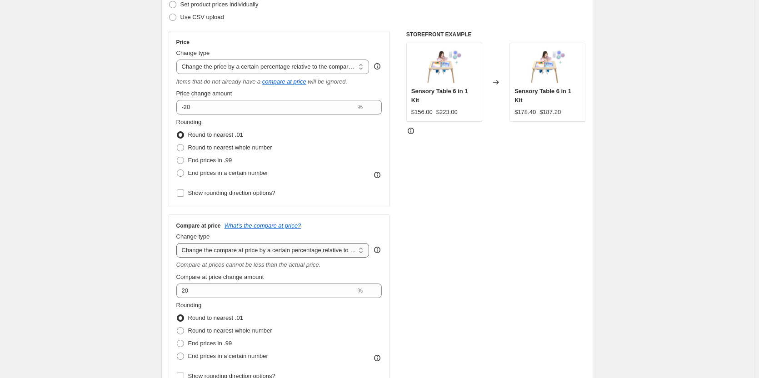
select select "remove"
click at [178, 243] on select "Change the compare at price to the current price (sale) Change the compare at p…" at bounding box center [272, 250] width 193 height 15
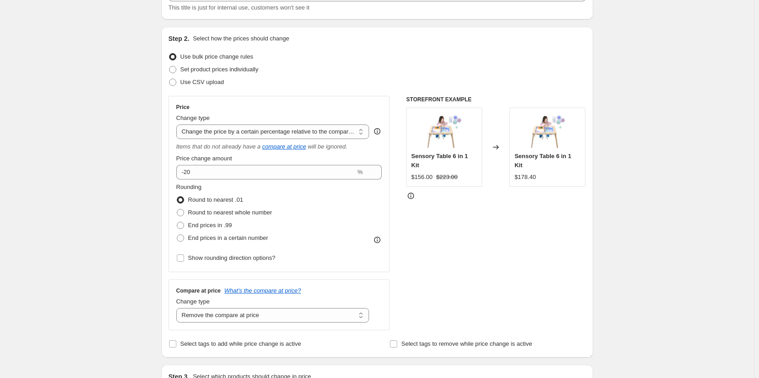
scroll to position [45, 0]
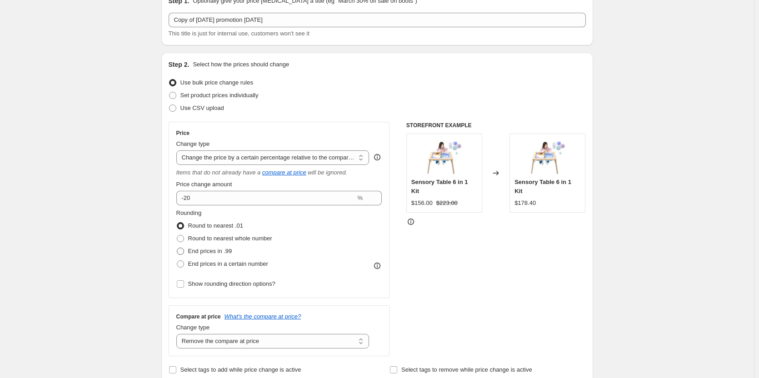
click at [232, 252] on span "End prices in .99" at bounding box center [210, 251] width 44 height 7
click at [177, 248] on input "End prices in .99" at bounding box center [177, 248] width 0 height 0
radio input "true"
click at [219, 229] on span "Round to nearest .01" at bounding box center [215, 225] width 55 height 7
click at [177, 223] on input "Round to nearest .01" at bounding box center [177, 222] width 0 height 0
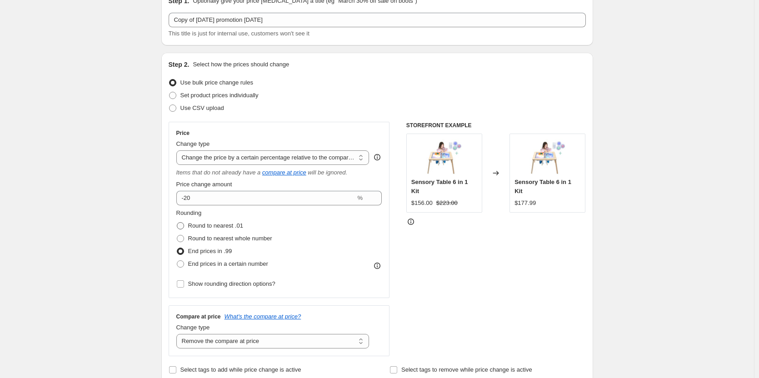
radio input "true"
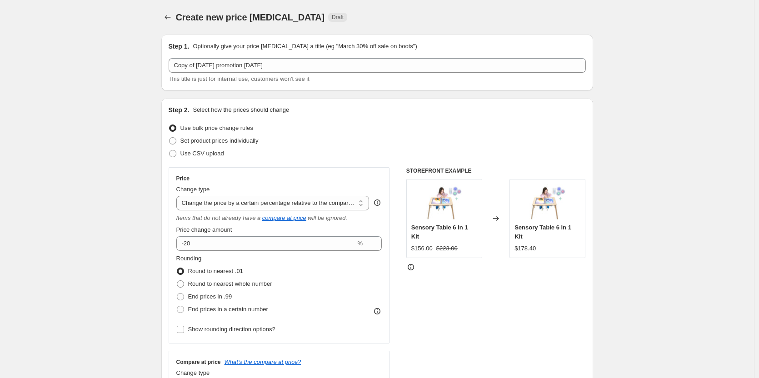
scroll to position [91, 0]
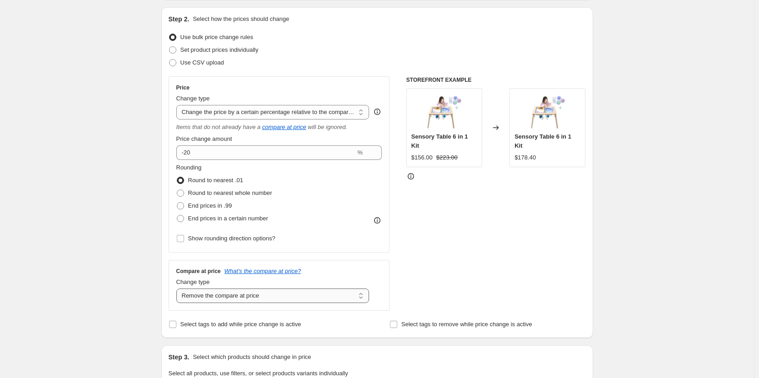
click at [278, 298] on select "Change the compare at price to the current price (sale) Change the compare at p…" at bounding box center [272, 296] width 193 height 15
select select "no_change"
click at [178, 289] on select "Change the compare at price to the current price (sale) Change the compare at p…" at bounding box center [272, 296] width 193 height 15
click at [583, 216] on div "STOREFRONT EXAMPLE Sensory Table 6 in 1 Kit $156.00 $223.00 Changed to Sensory …" at bounding box center [496, 193] width 180 height 234
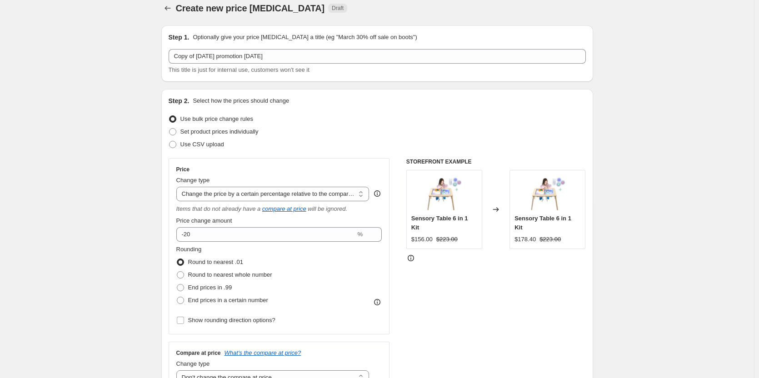
scroll to position [0, 0]
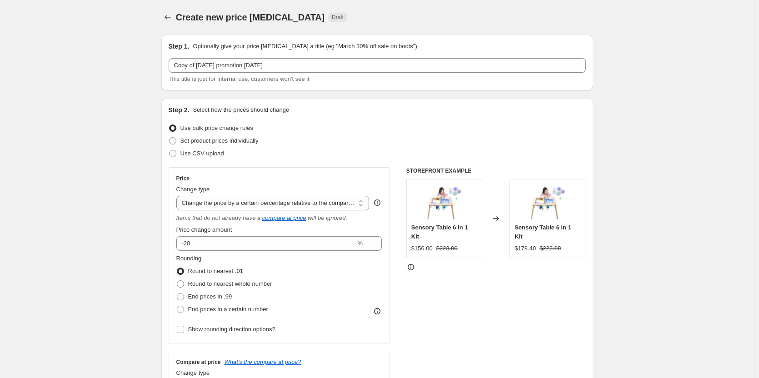
click at [414, 266] on icon at bounding box center [410, 267] width 9 height 9
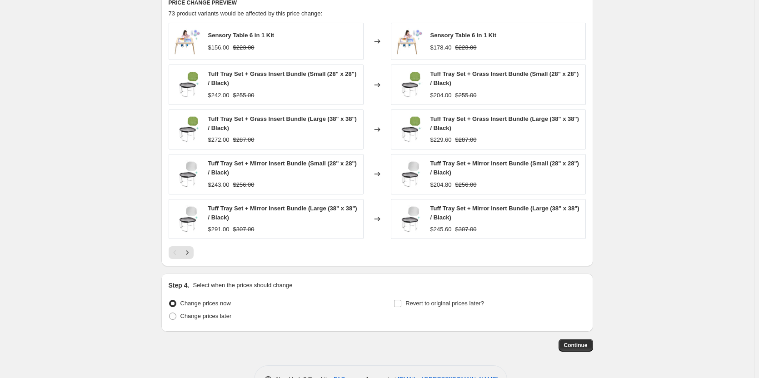
scroll to position [656, 0]
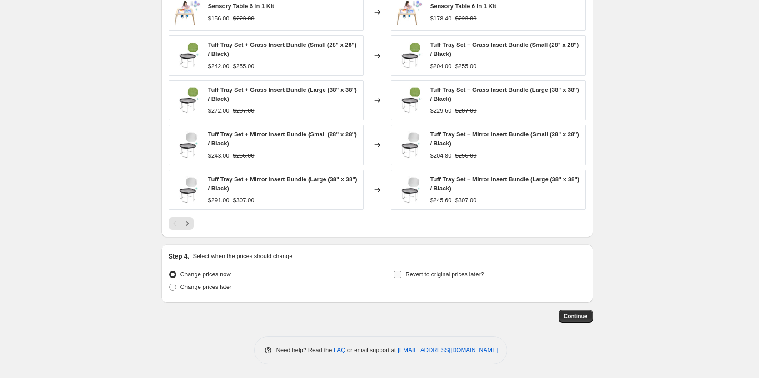
click at [441, 268] on label "Revert to original prices later?" at bounding box center [439, 274] width 90 height 13
click at [401, 271] on input "Revert to original prices later?" at bounding box center [397, 274] width 7 height 7
checkbox input "true"
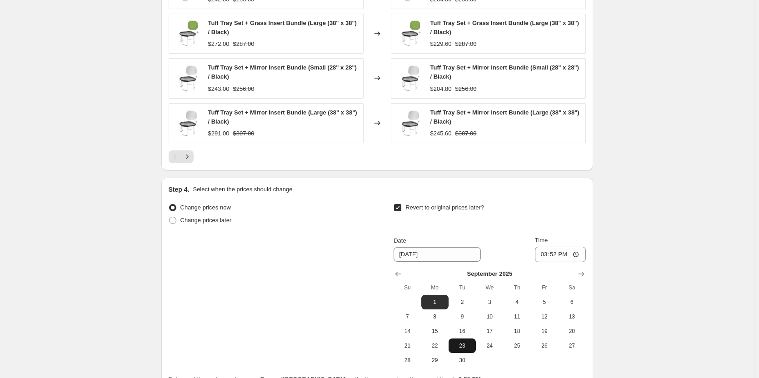
scroll to position [812, 0]
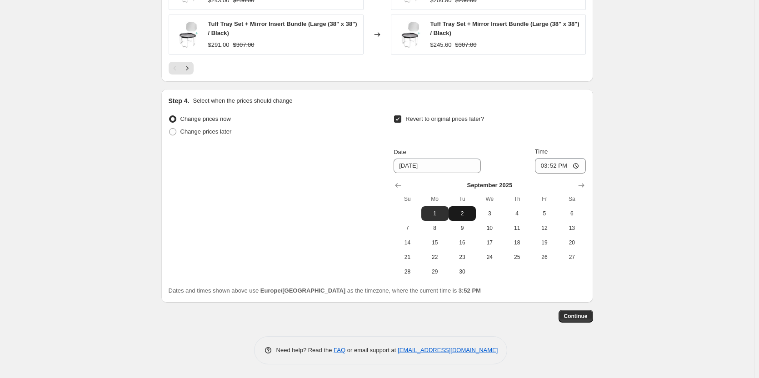
click at [455, 209] on button "2" at bounding box center [462, 213] width 27 height 15
type input "[DATE]"
click at [559, 165] on input "15:52" at bounding box center [560, 165] width 51 height 15
type input "23:59"
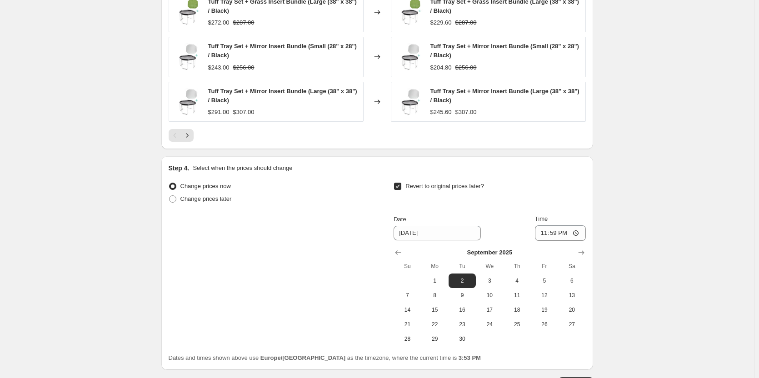
scroll to position [773, 0]
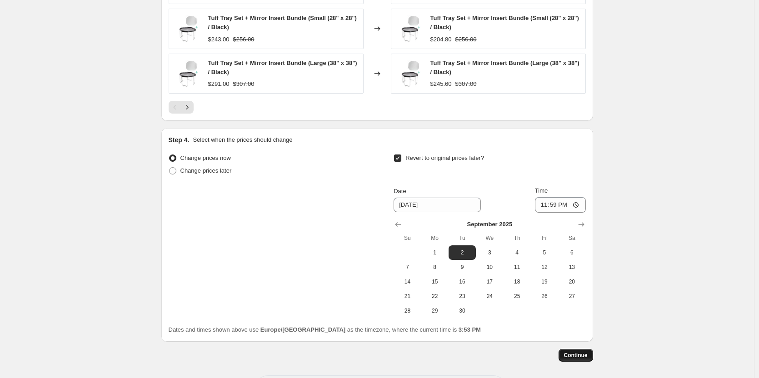
click at [583, 353] on span "Continue" at bounding box center [576, 355] width 24 height 7
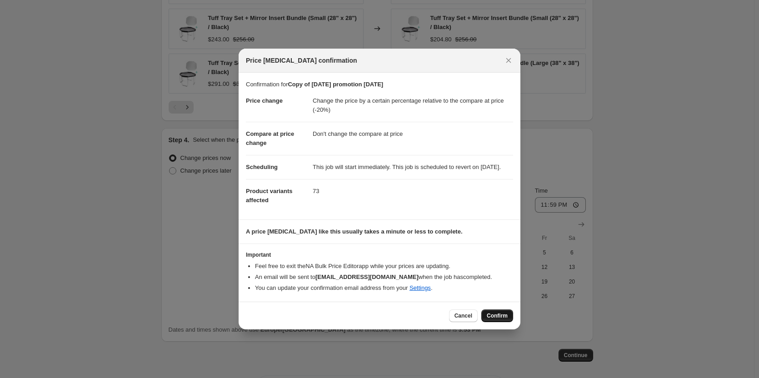
click at [500, 319] on span "Confirm" at bounding box center [497, 315] width 21 height 7
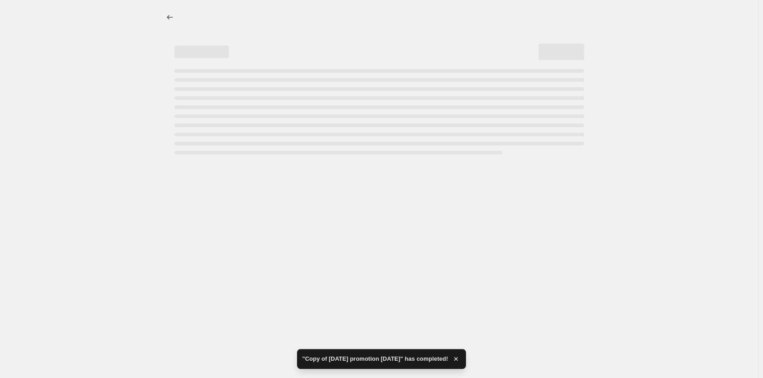
select select "pcap"
select select "no_change"
select select "collection"
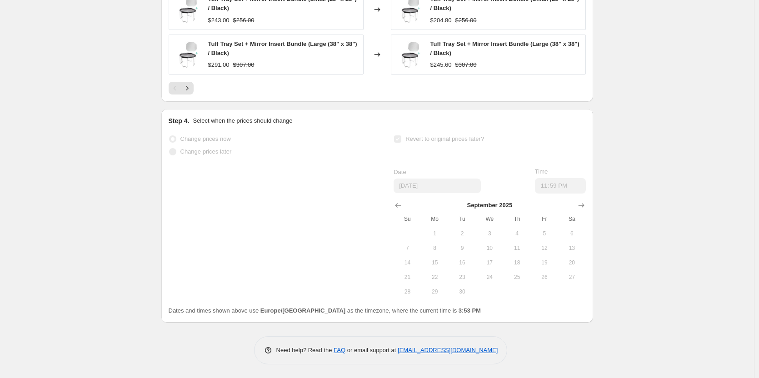
scroll to position [887, 0]
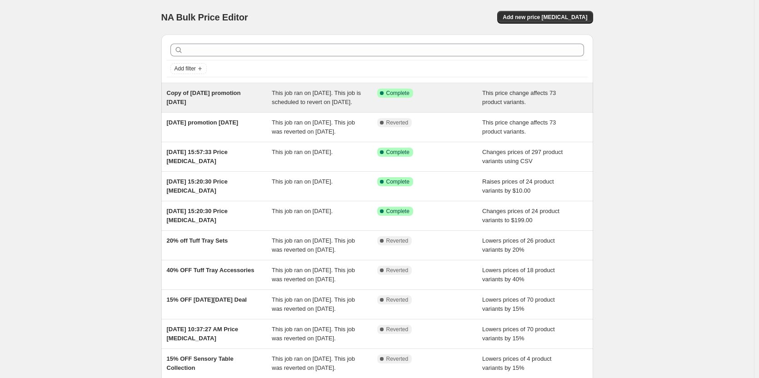
click at [214, 107] on div "Copy of [DATE] promotion [DATE]" at bounding box center [219, 98] width 105 height 18
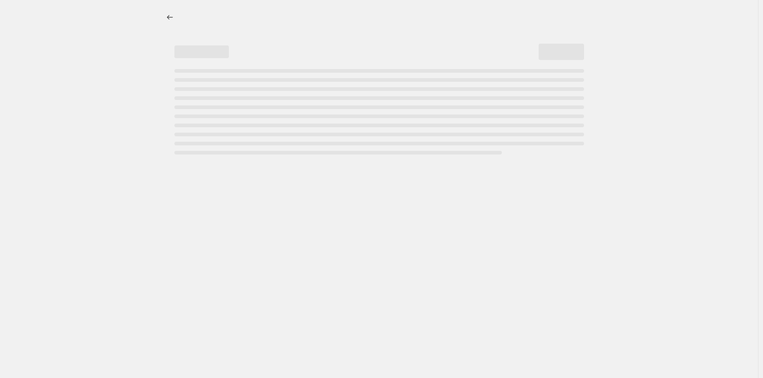
select select "pcap"
select select "no_change"
select select "collection"
